Goal: Find specific page/section: Find specific page/section

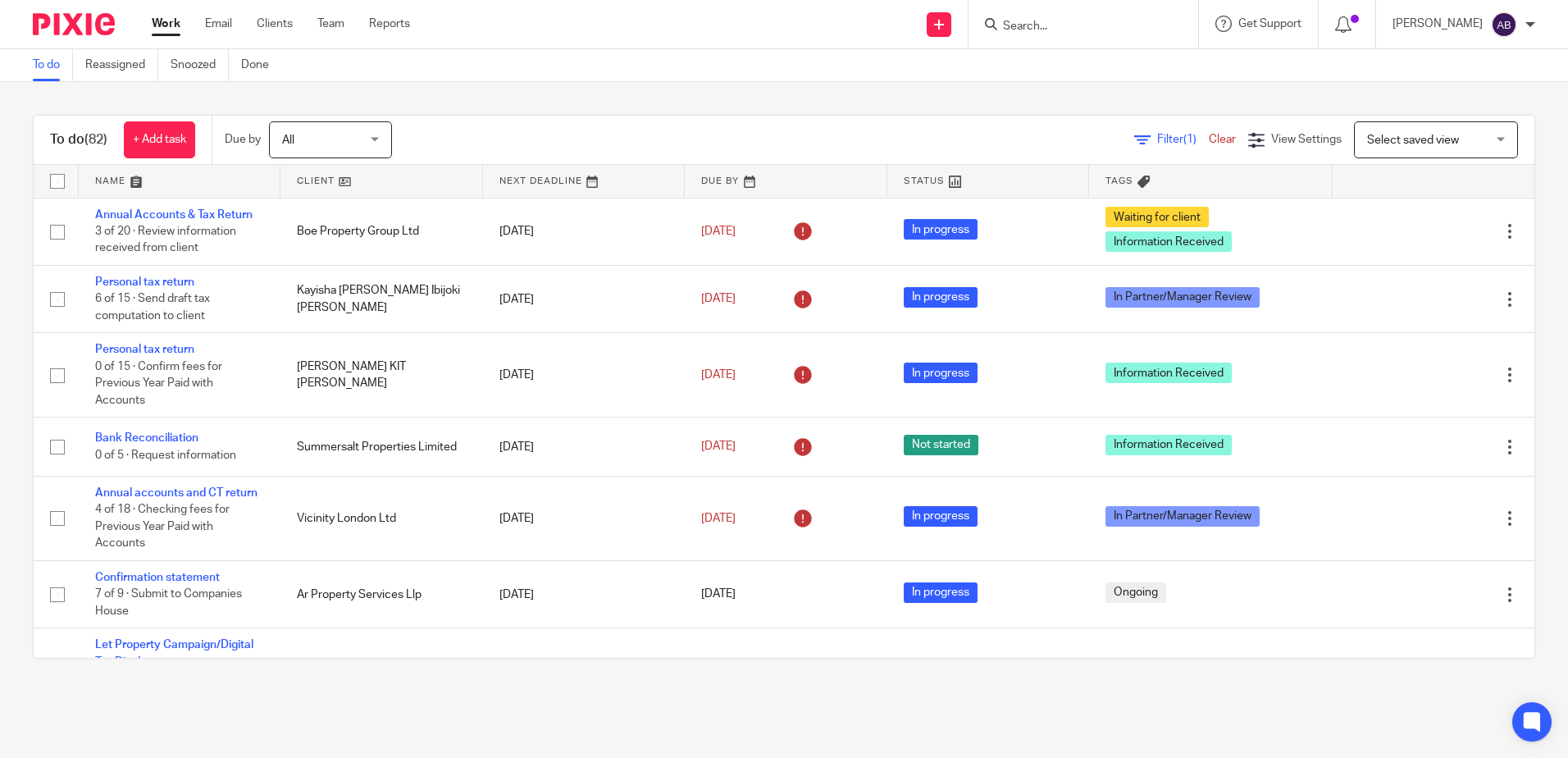
click at [1141, 34] on input "Search" at bounding box center [1075, 27] width 147 height 15
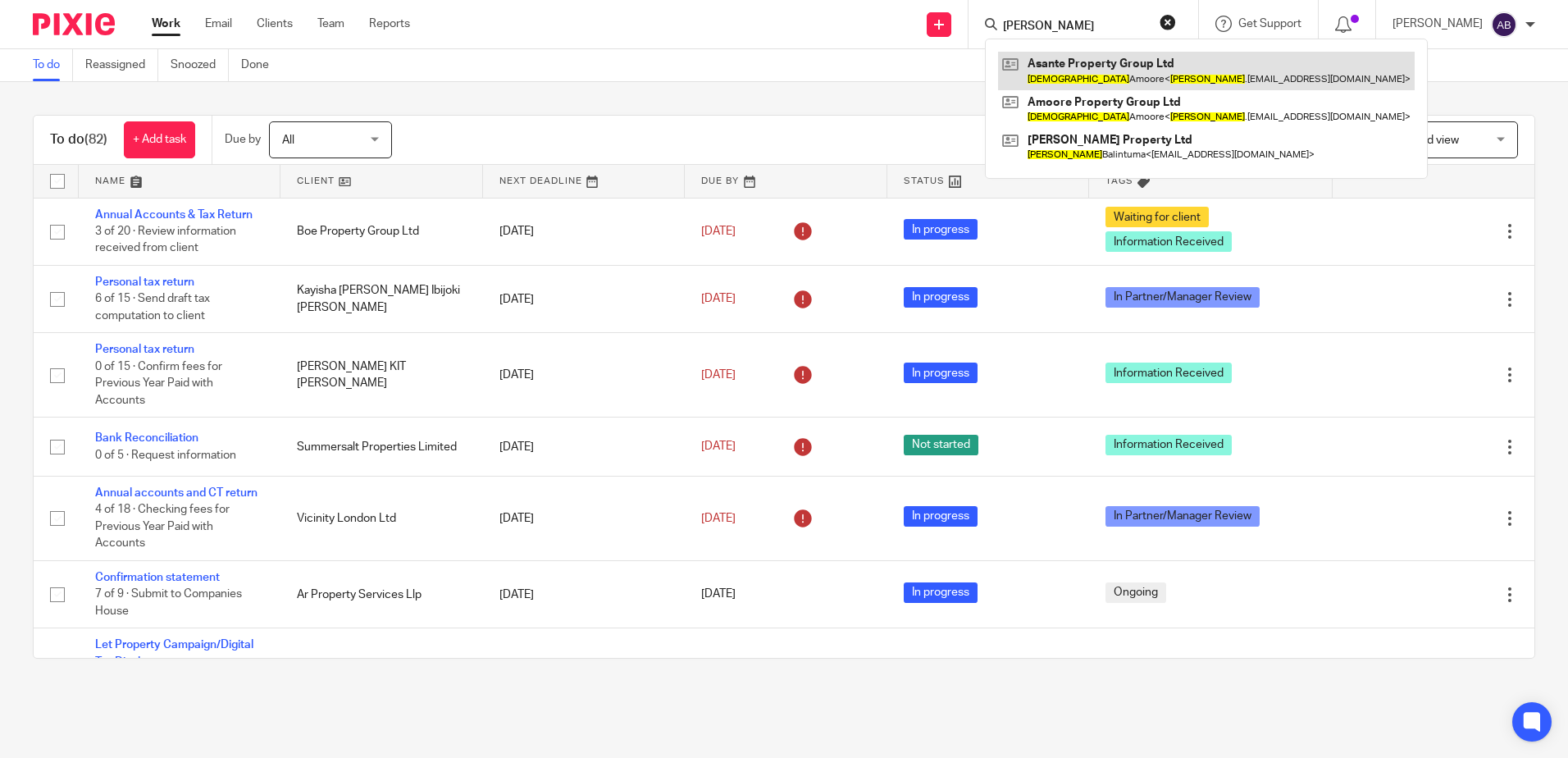
type input "[PERSON_NAME]"
click at [1126, 67] on link at bounding box center [1207, 70] width 417 height 37
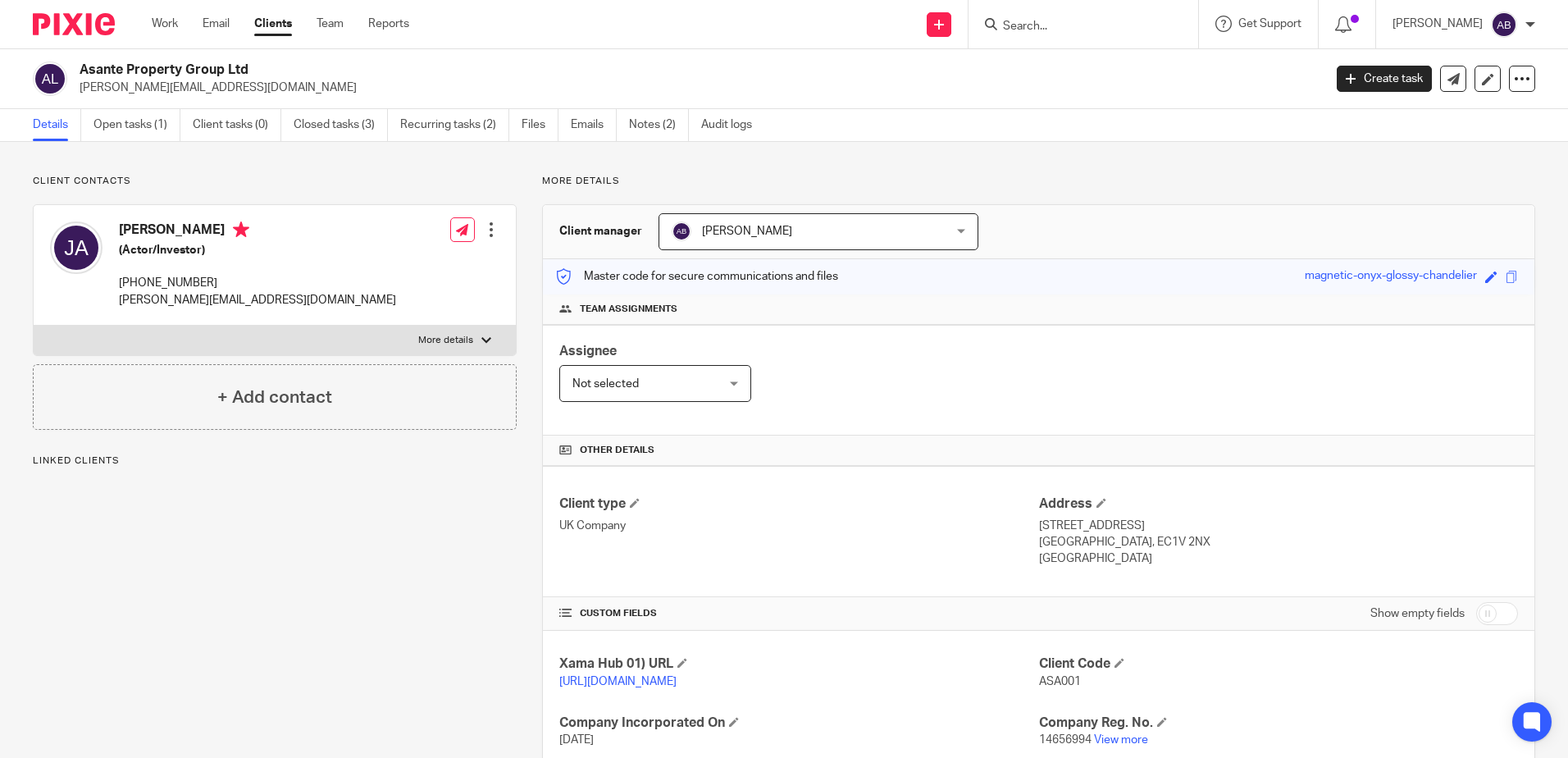
drag, startPoint x: 230, startPoint y: 228, endPoint x: 105, endPoint y: 227, distance: 125.0
click at [105, 227] on div "Jeremias Amoore (Actor/Investor) +447490513551 jeremias.amoore@gmail.com" at bounding box center [223, 265] width 347 height 104
copy div "Jeremias Amoore"
